Goal: Information Seeking & Learning: Learn about a topic

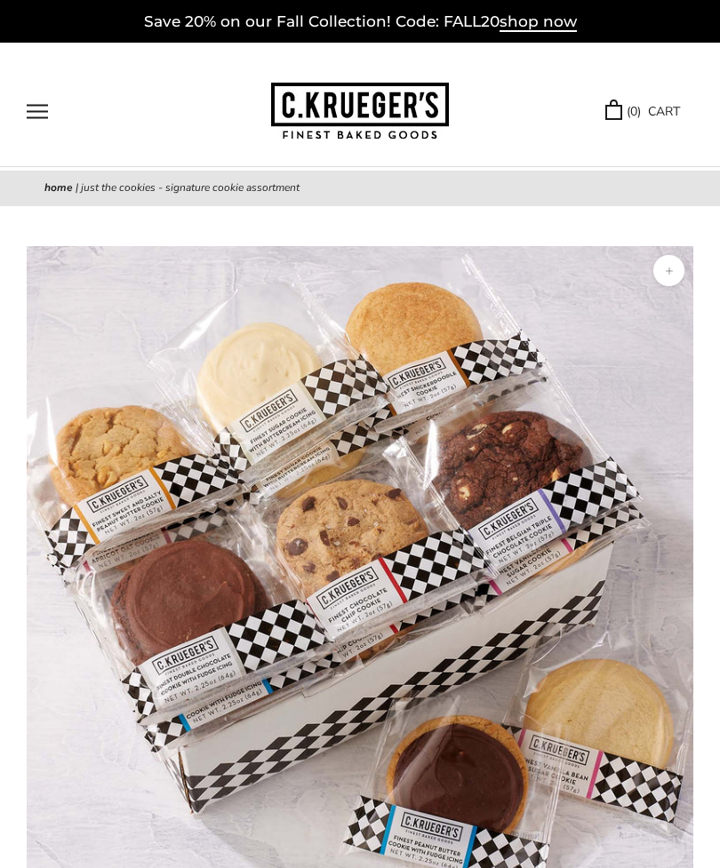
click at [40, 105] on button "Open navigation" at bounding box center [37, 111] width 21 height 15
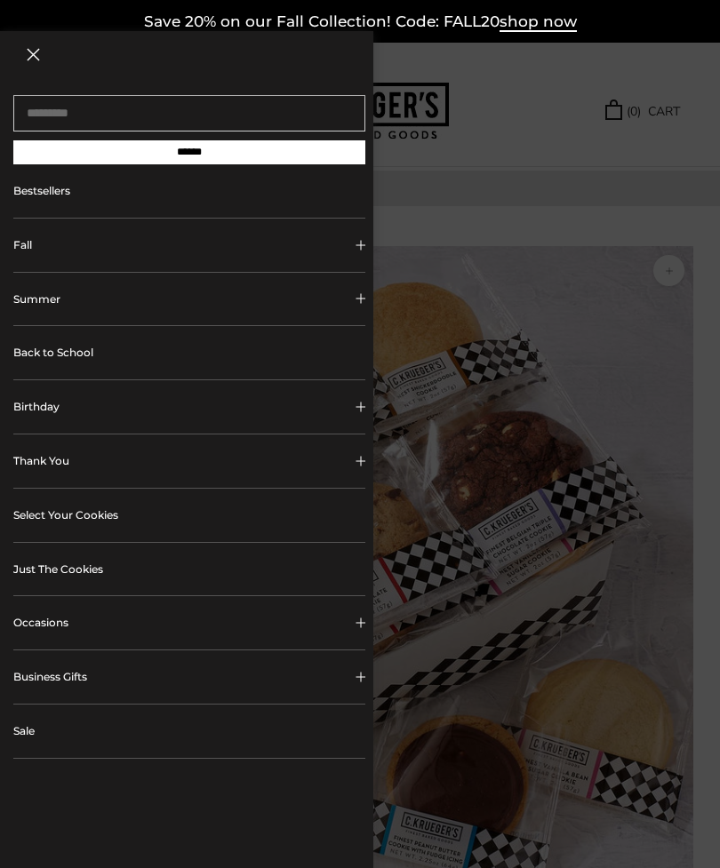
click at [68, 189] on link "Bestsellers" at bounding box center [189, 190] width 352 height 53
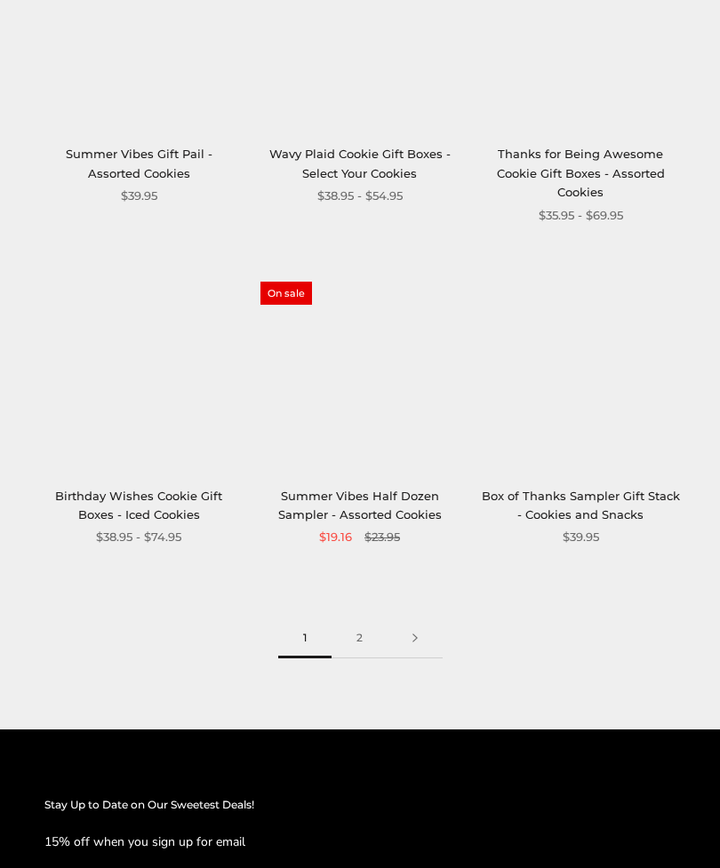
scroll to position [2403, 0]
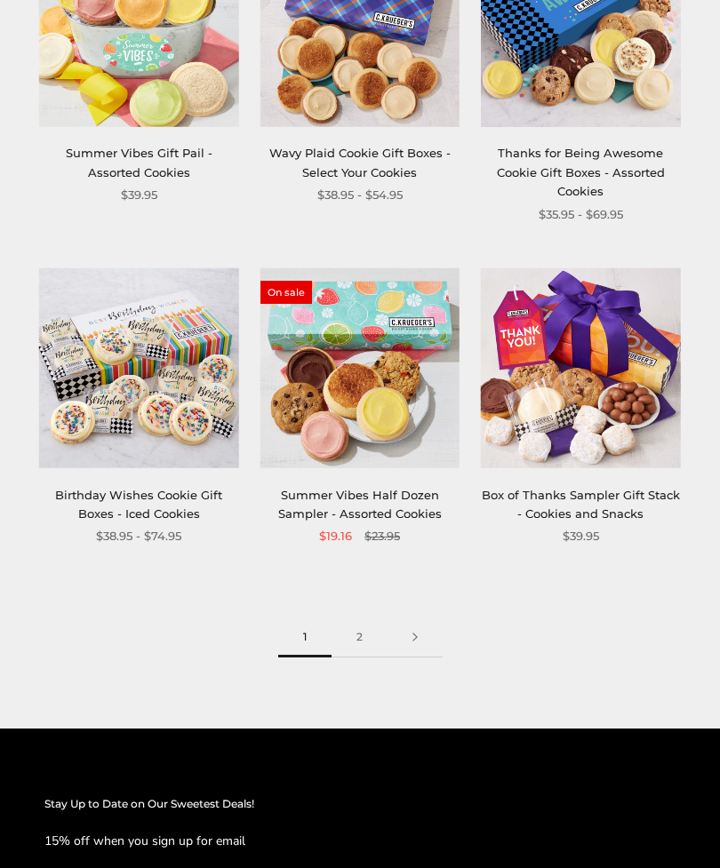
click at [425, 628] on link at bounding box center [415, 638] width 55 height 40
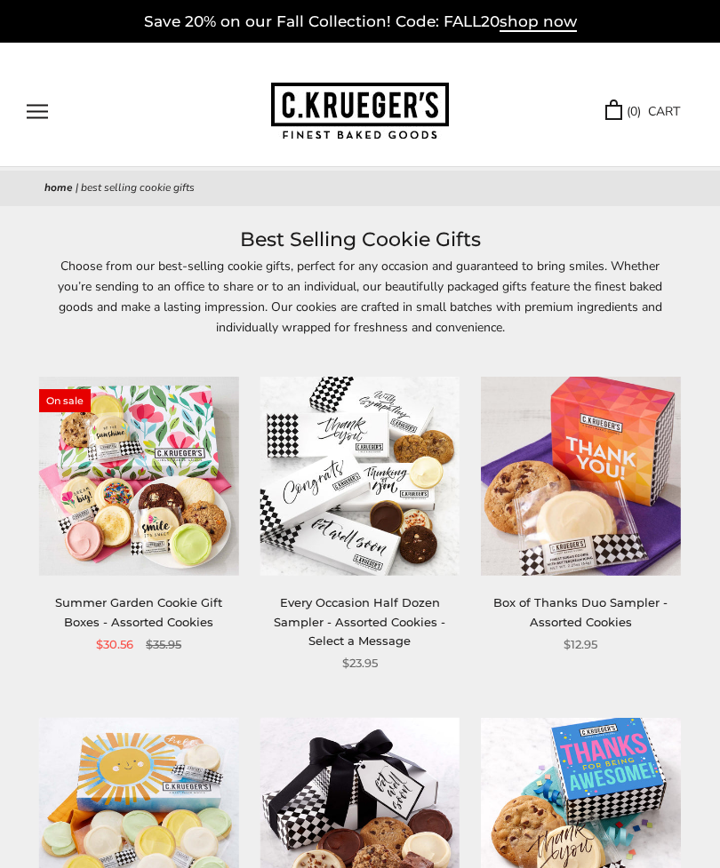
click at [40, 104] on button "Open navigation" at bounding box center [37, 111] width 21 height 15
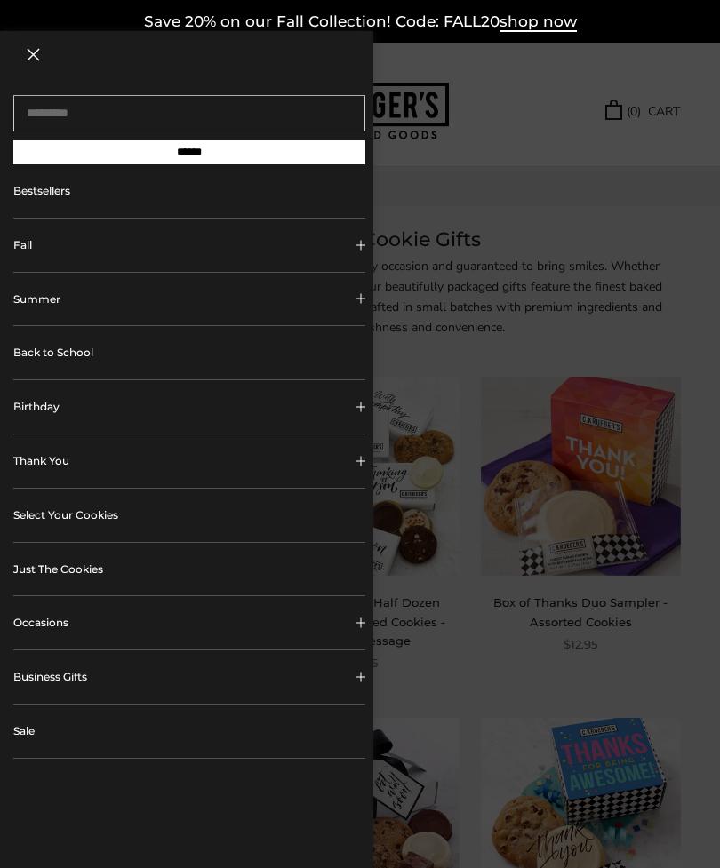
click at [120, 254] on button "Fall" at bounding box center [189, 245] width 352 height 53
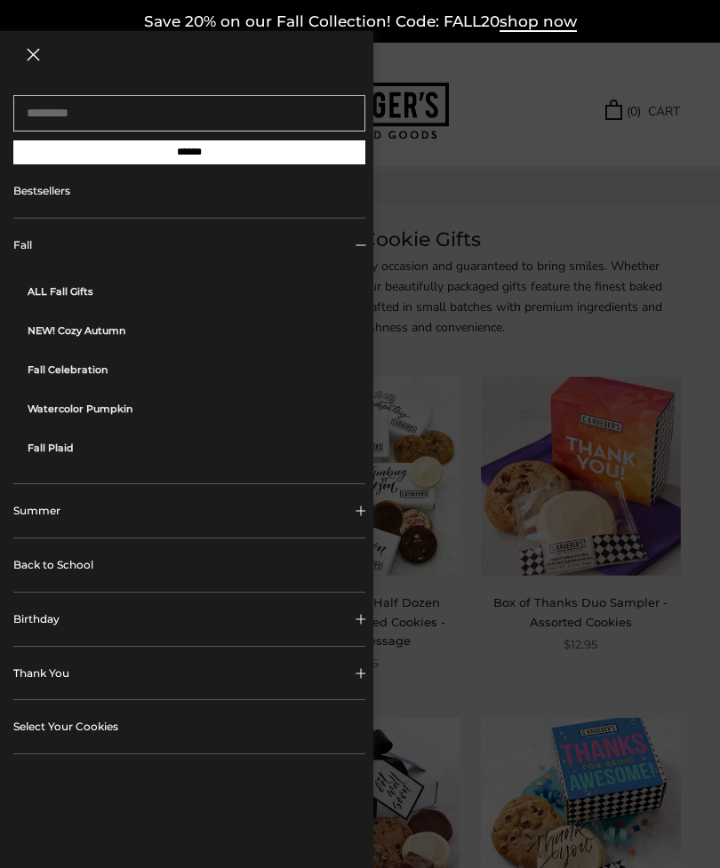
click at [86, 295] on link "ALL Fall Gifts" at bounding box center [197, 291] width 338 height 39
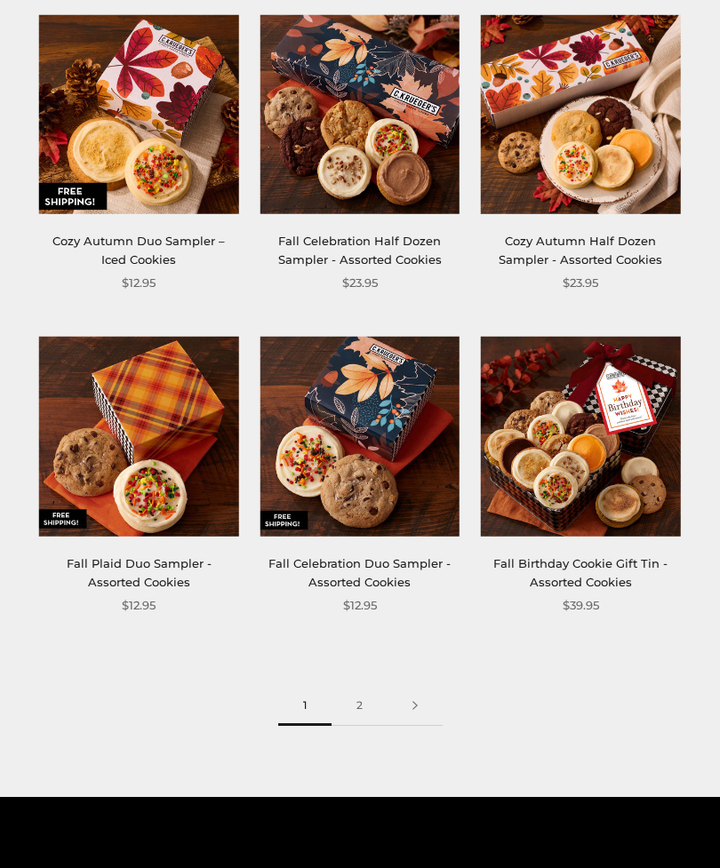
scroll to position [2297, 0]
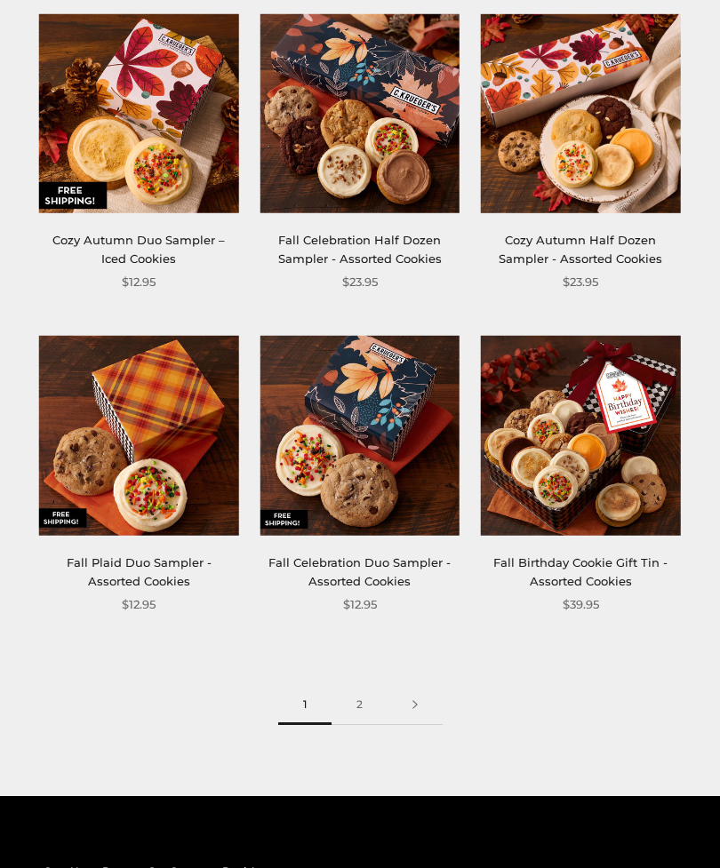
click at [423, 688] on link at bounding box center [415, 706] width 55 height 40
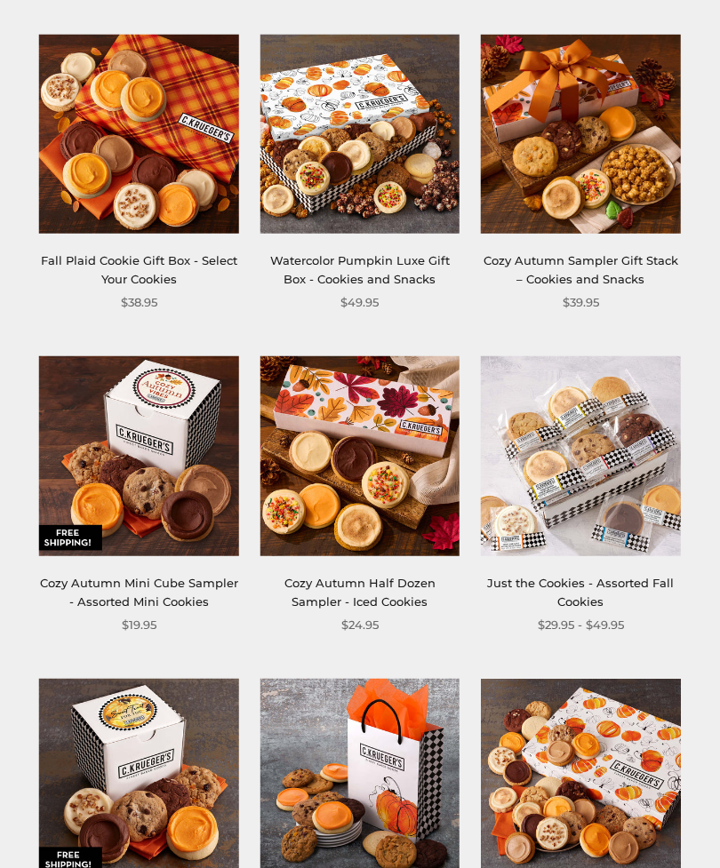
scroll to position [667, 0]
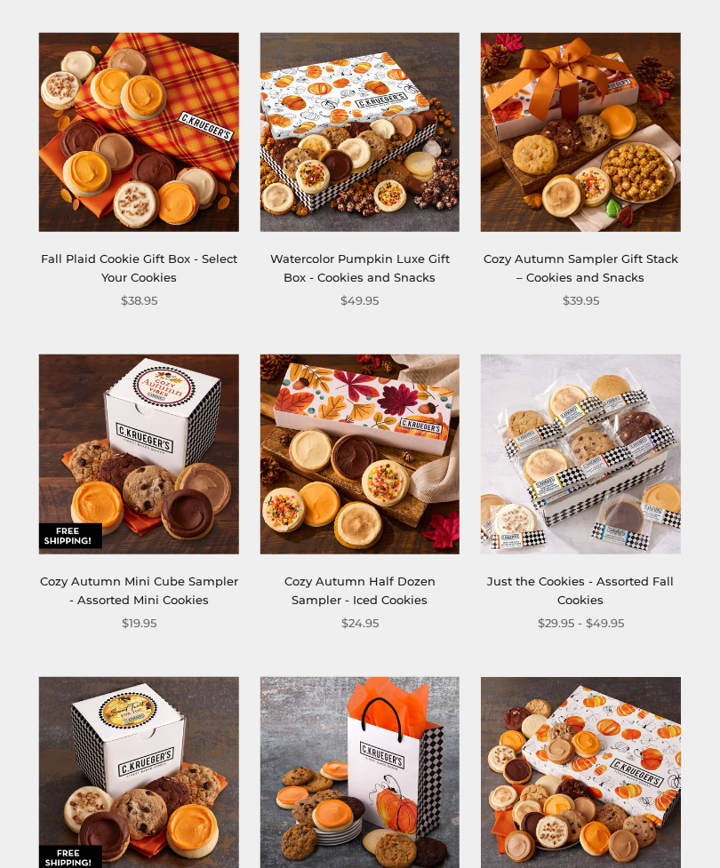
click at [600, 492] on img at bounding box center [580, 454] width 199 height 199
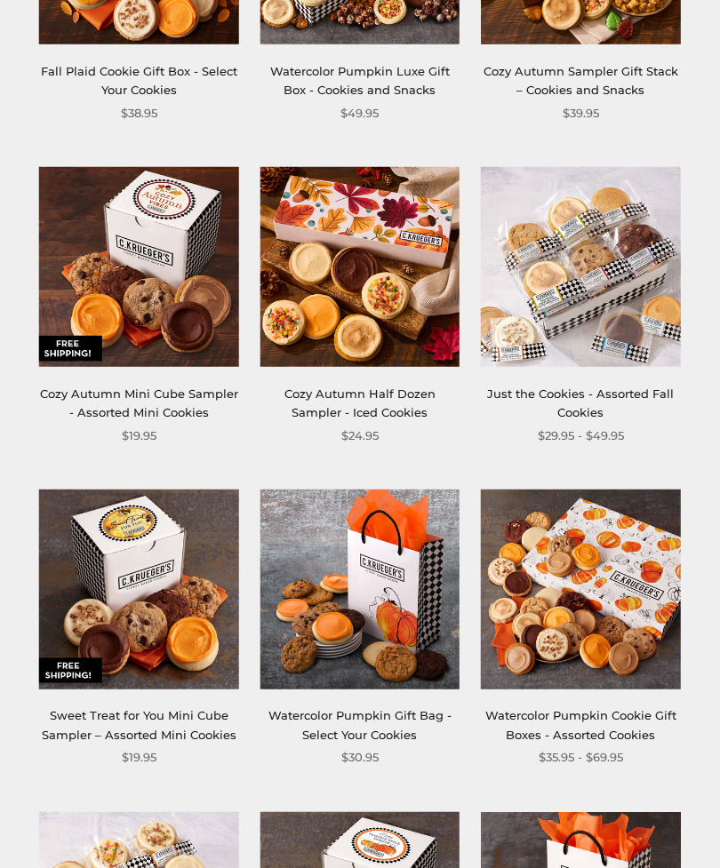
scroll to position [932, 0]
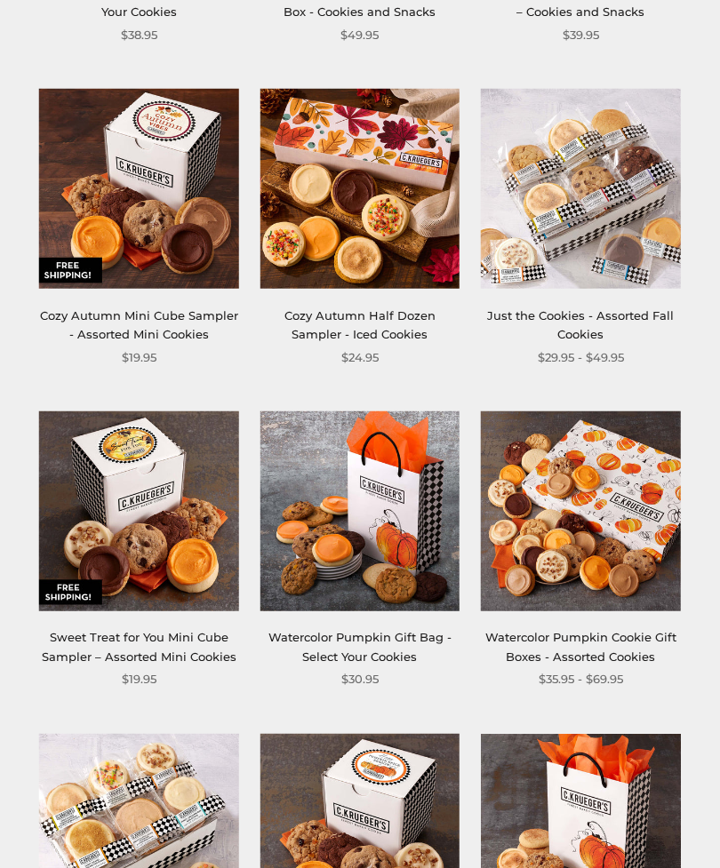
click at [617, 568] on img at bounding box center [580, 511] width 199 height 199
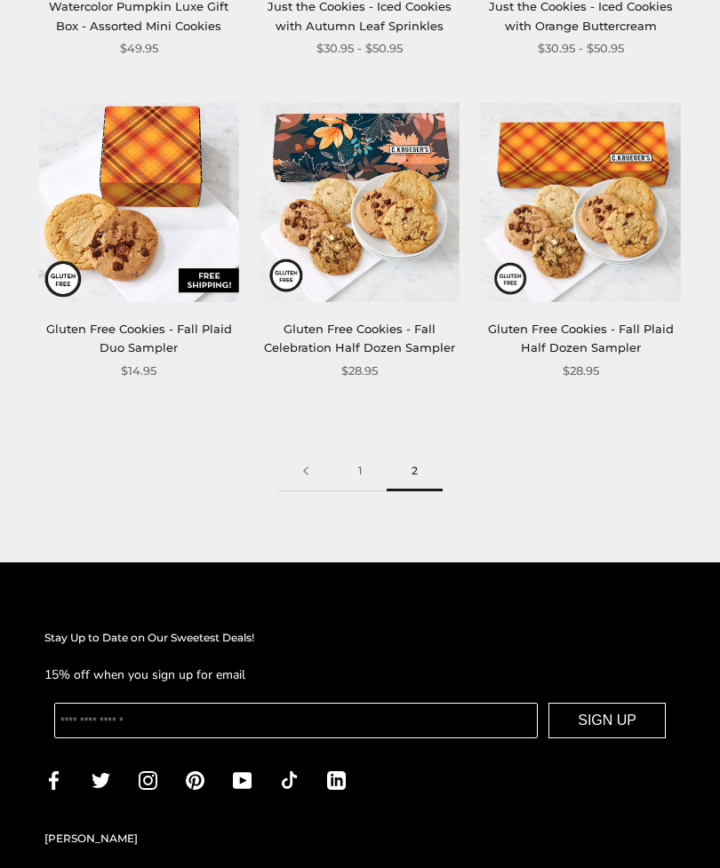
scroll to position [2333, 0]
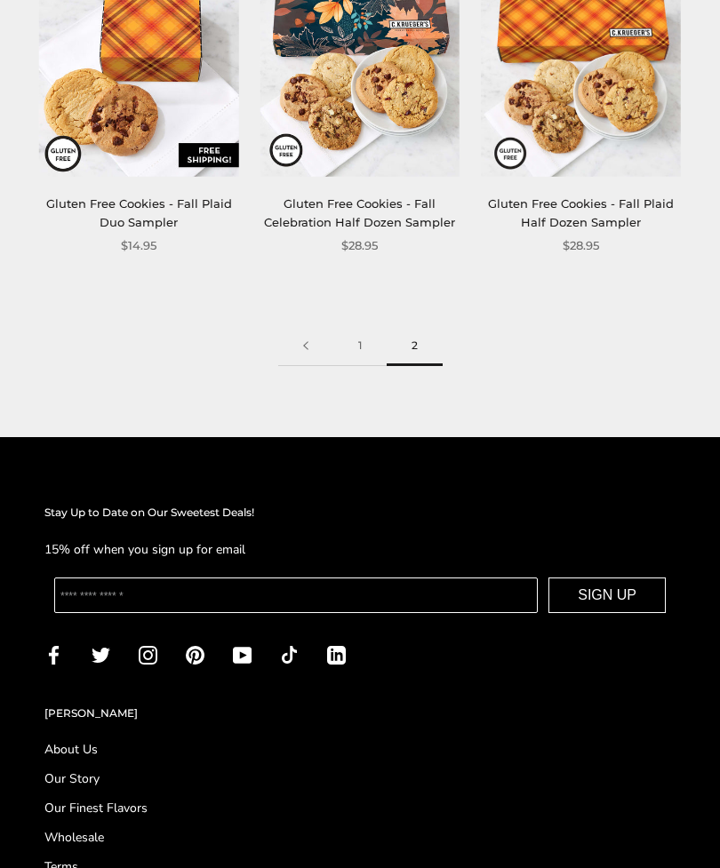
click at [375, 343] on link "1" at bounding box center [359, 347] width 53 height 40
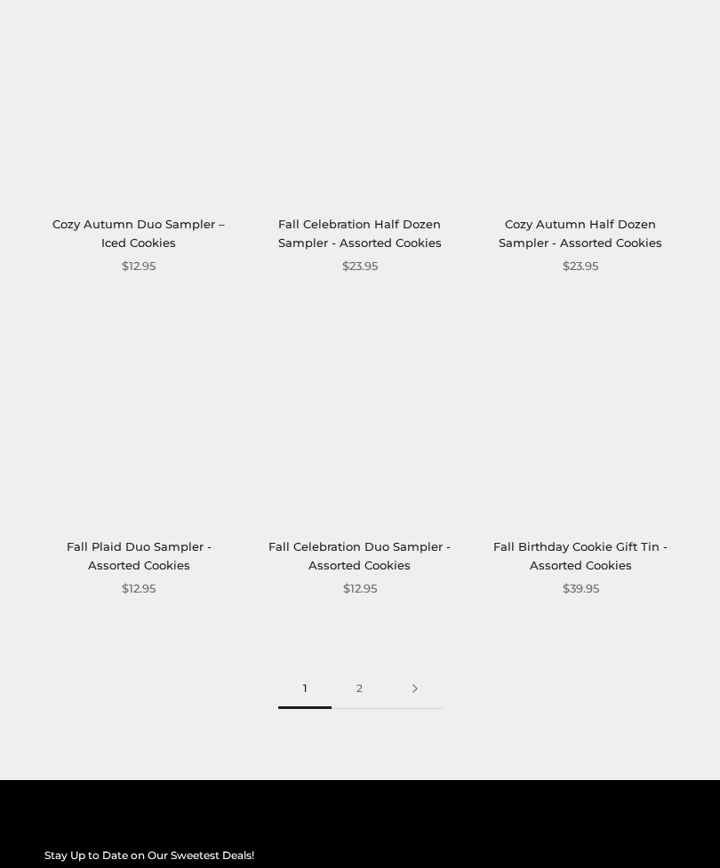
scroll to position [2314, 0]
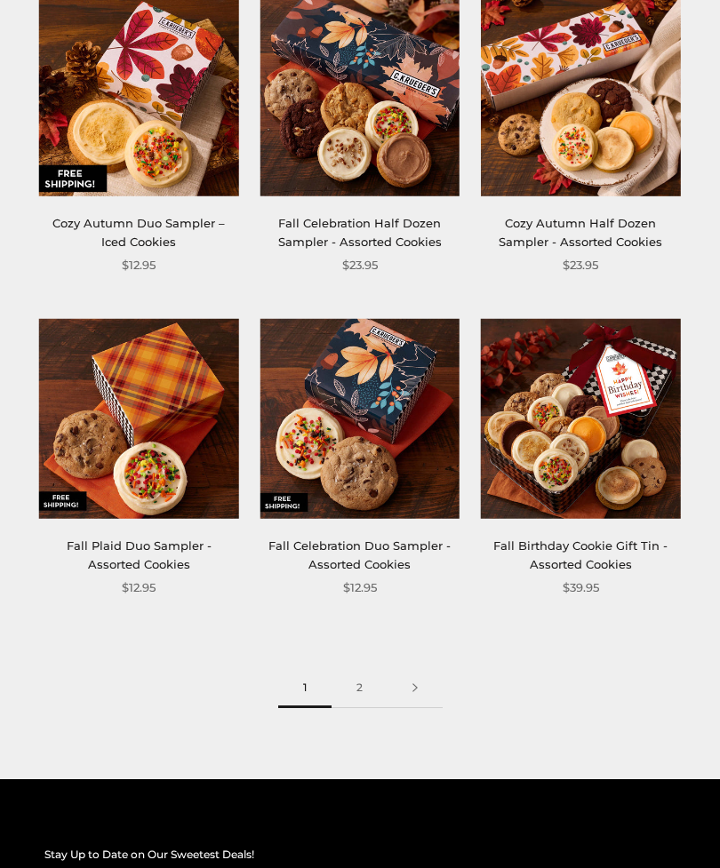
click at [364, 673] on link "2" at bounding box center [360, 689] width 56 height 40
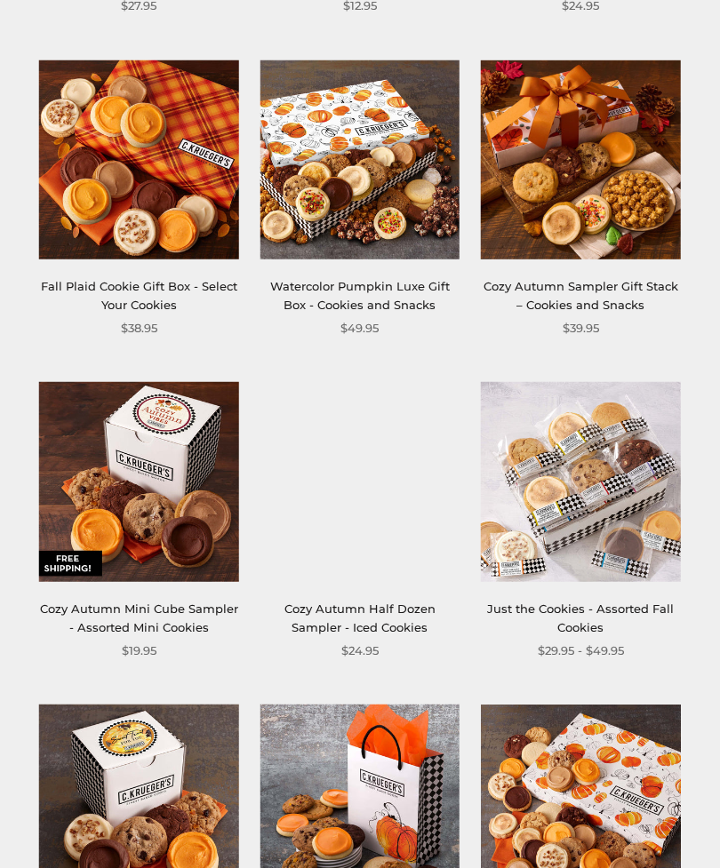
scroll to position [639, 0]
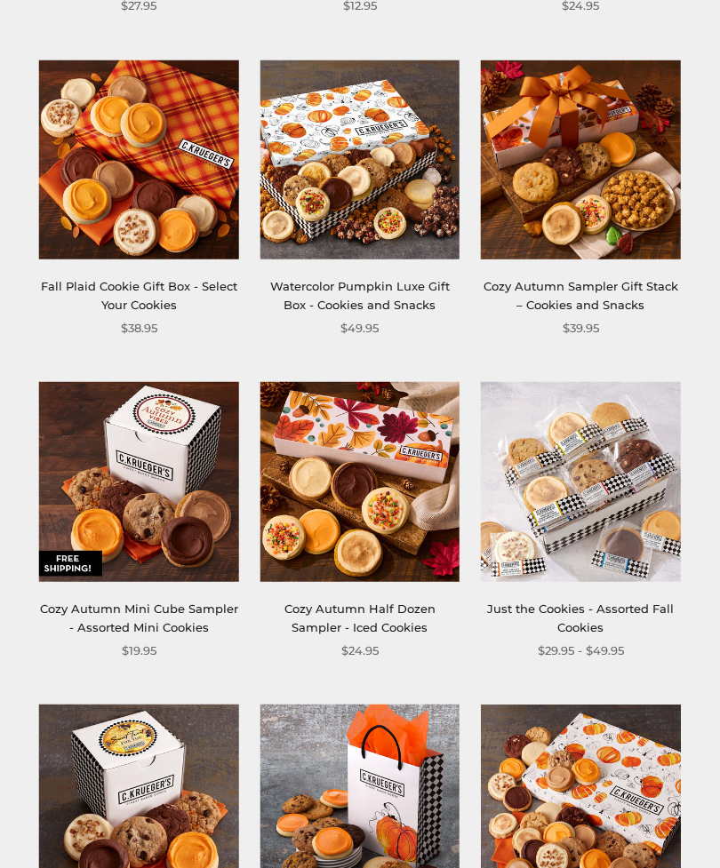
click at [617, 492] on img at bounding box center [580, 481] width 199 height 199
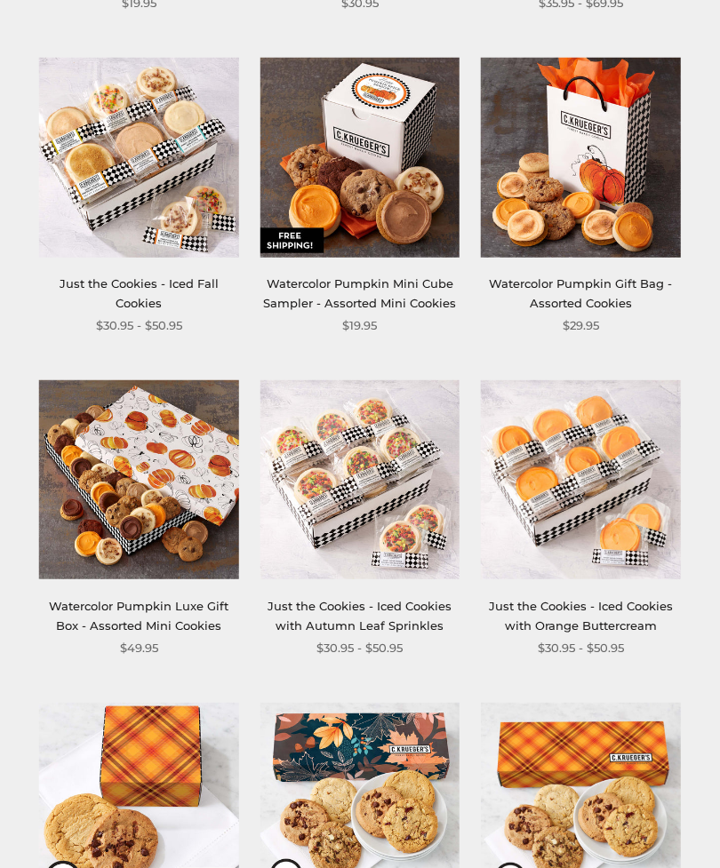
scroll to position [1610, 0]
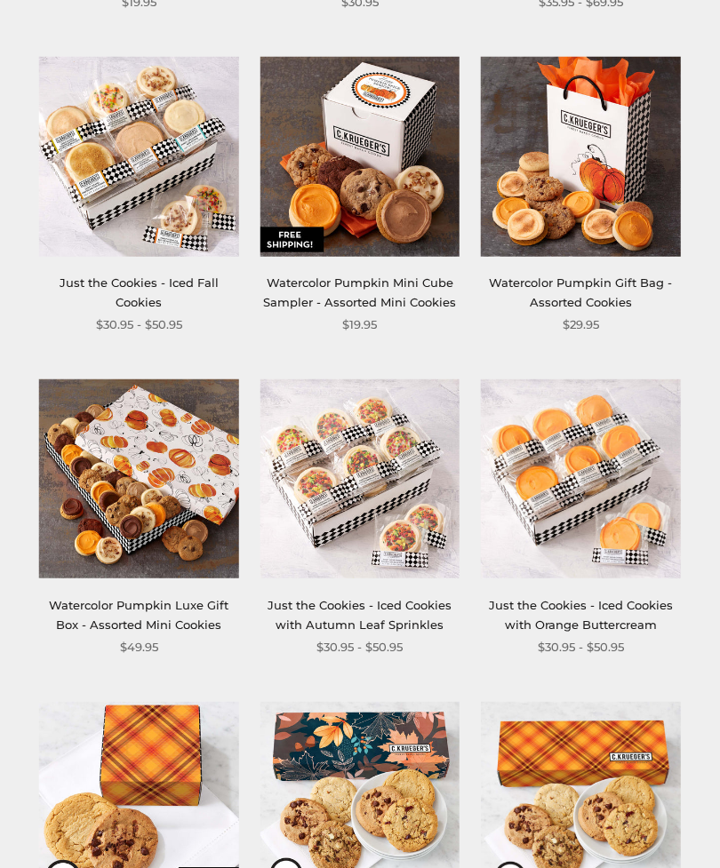
click at [597, 516] on img at bounding box center [580, 479] width 199 height 199
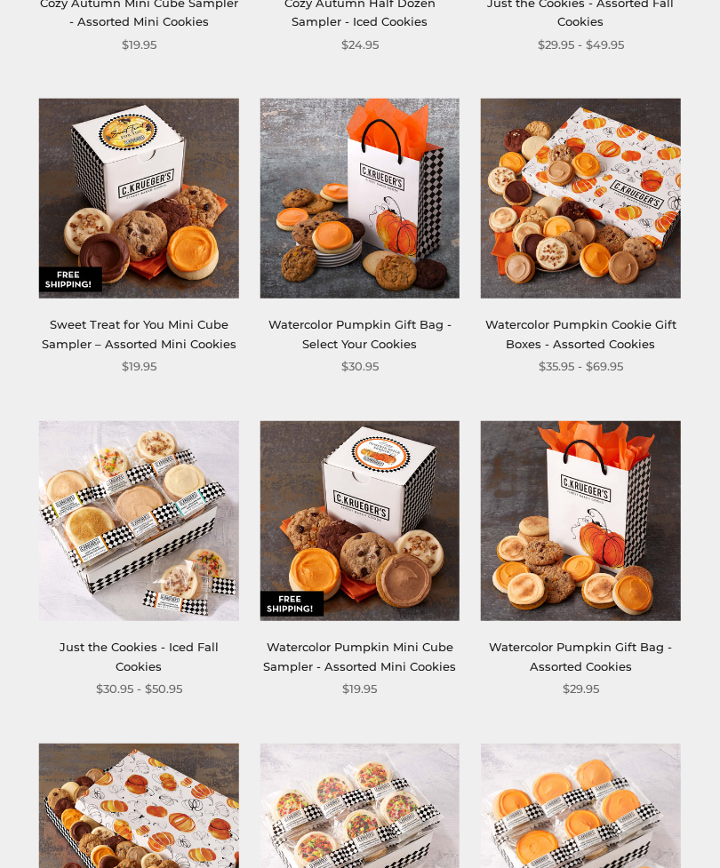
scroll to position [1241, 0]
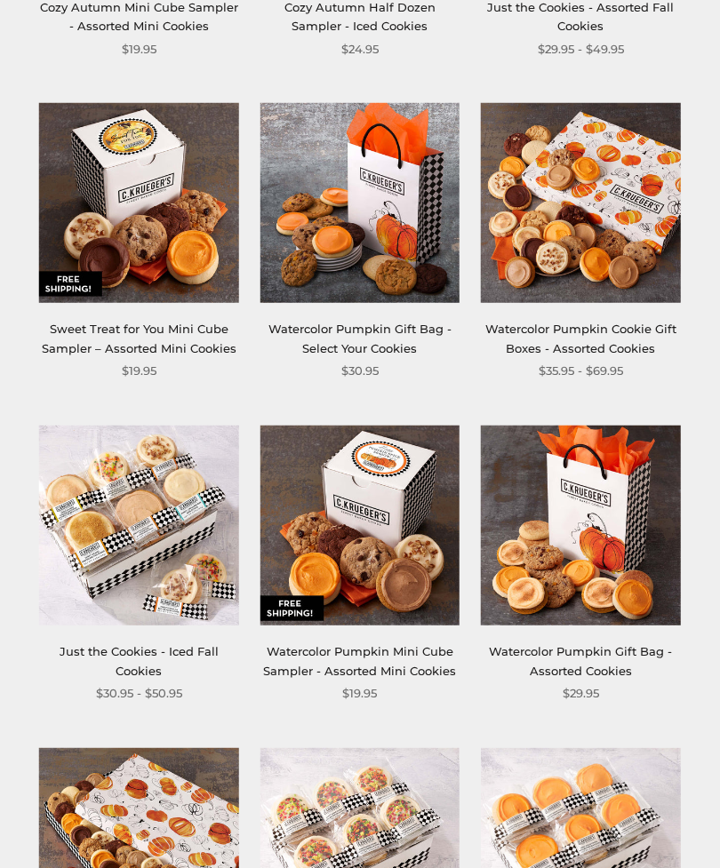
click at [610, 251] on img at bounding box center [580, 202] width 199 height 199
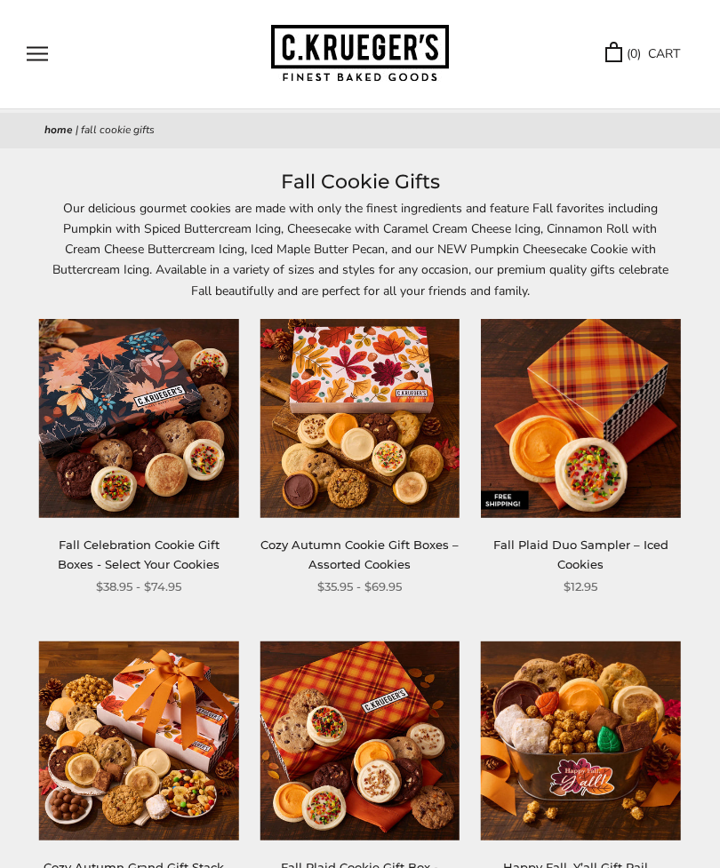
scroll to position [58, 0]
